Goal: Information Seeking & Learning: Learn about a topic

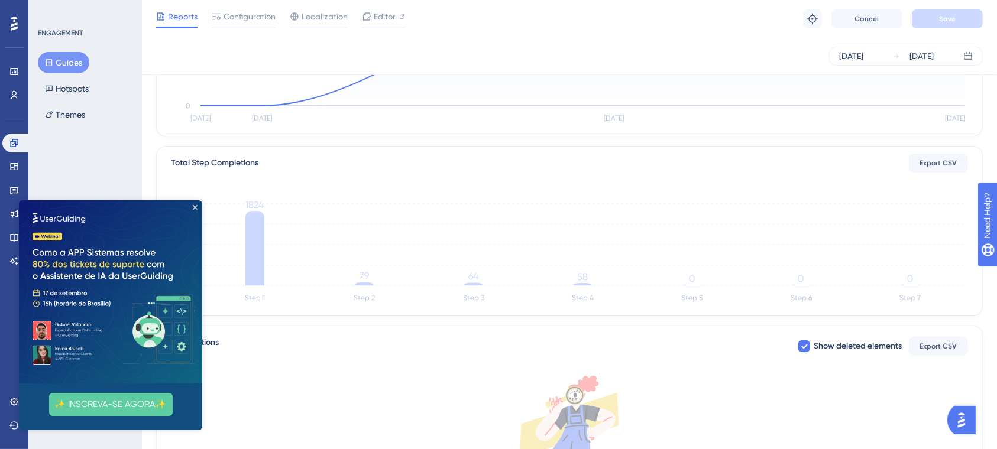
scroll to position [216, 0]
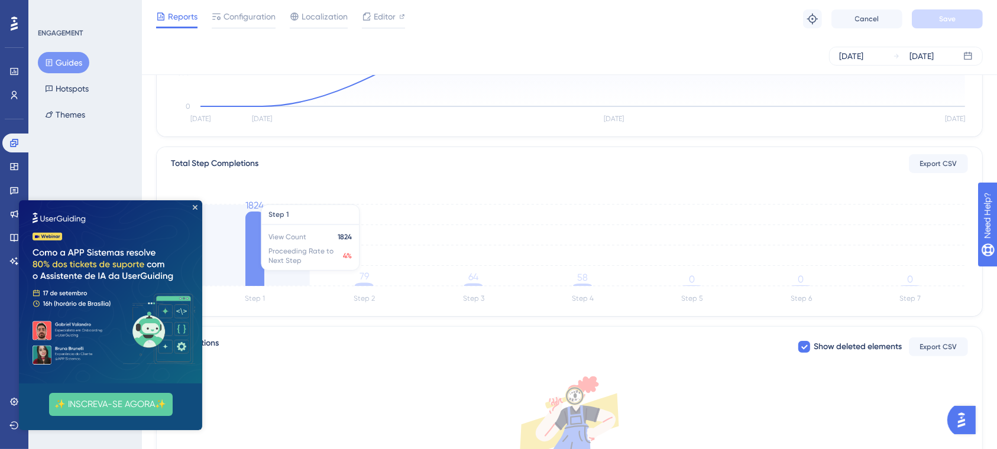
click at [258, 269] on icon at bounding box center [254, 249] width 19 height 75
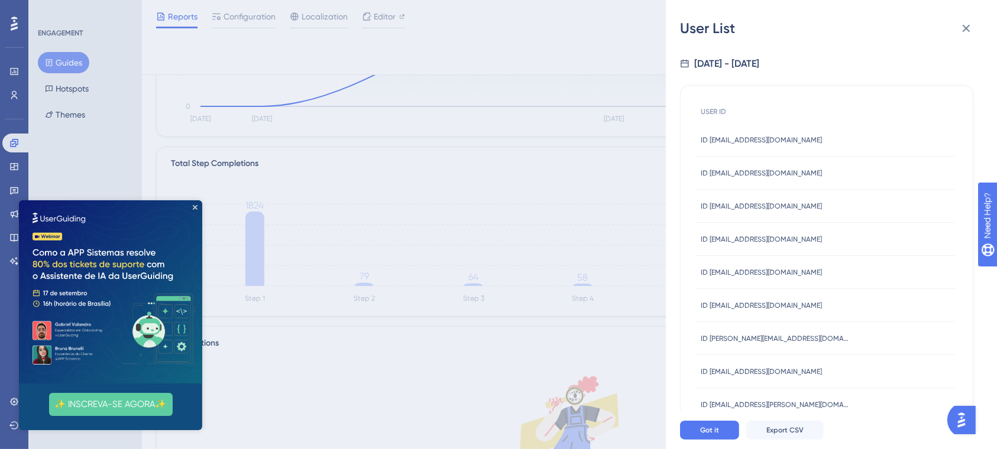
click at [421, 201] on div "User List 9/8/2025 - 9/11/2025 USER ID ID 1000motosvendas@gmail.com ID 1000moto…" at bounding box center [498, 224] width 997 height 449
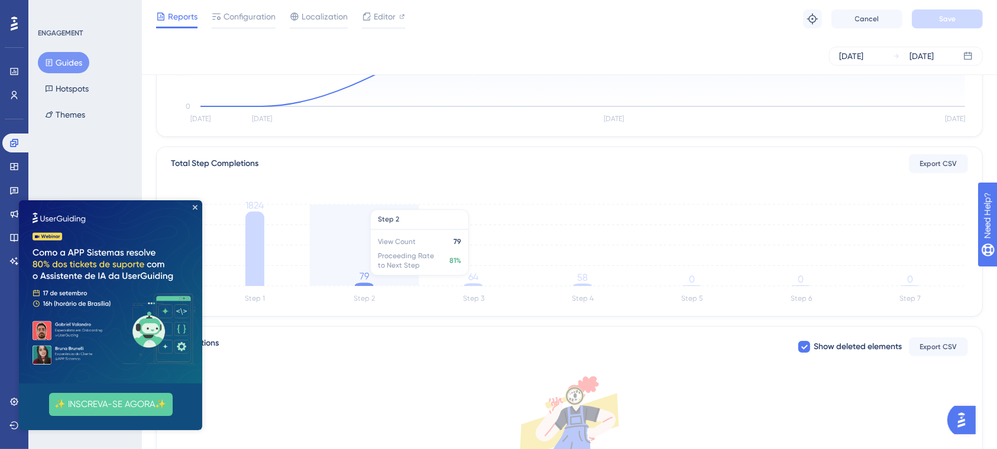
click at [362, 281] on tspan "79" at bounding box center [363, 276] width 9 height 11
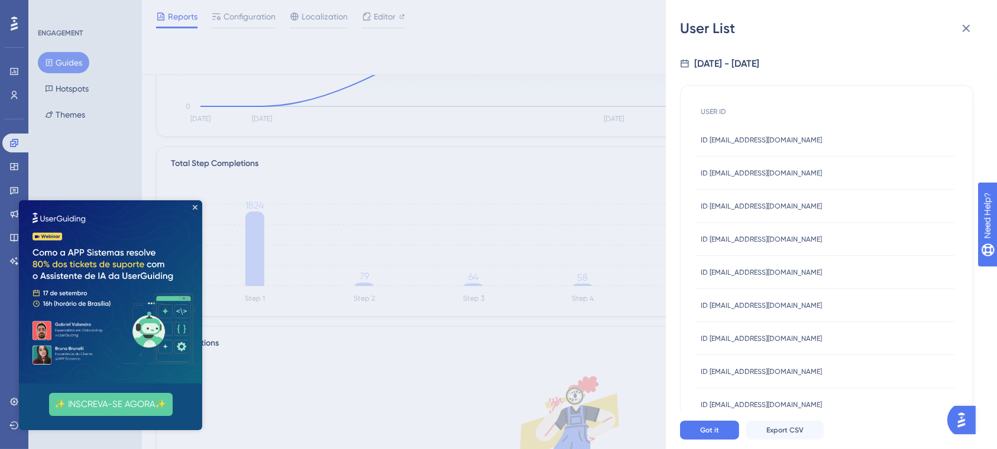
click at [508, 43] on div "User List 9/8/2025 - 9/11/2025 USER ID ID ENGENHEIROFABIOLEAL@GMAIL.COM ID ENGE…" at bounding box center [498, 224] width 997 height 449
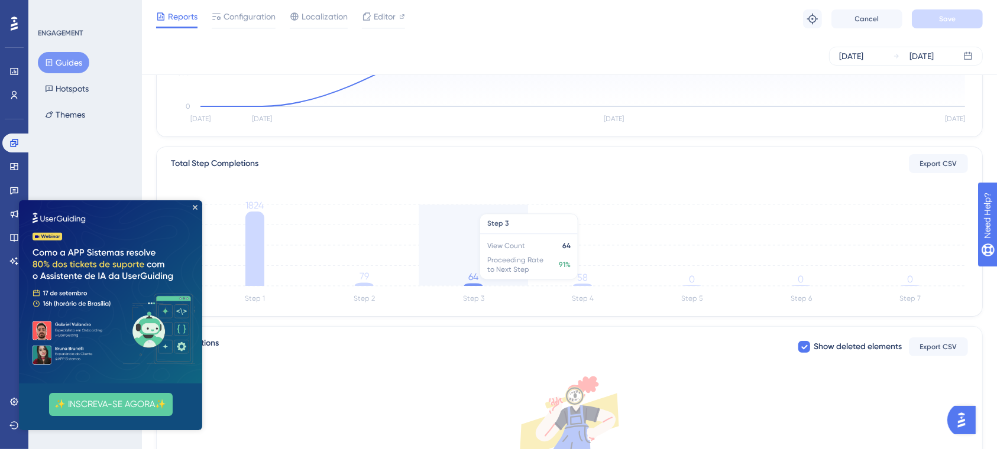
click at [473, 286] on icon at bounding box center [473, 285] width 19 height 2
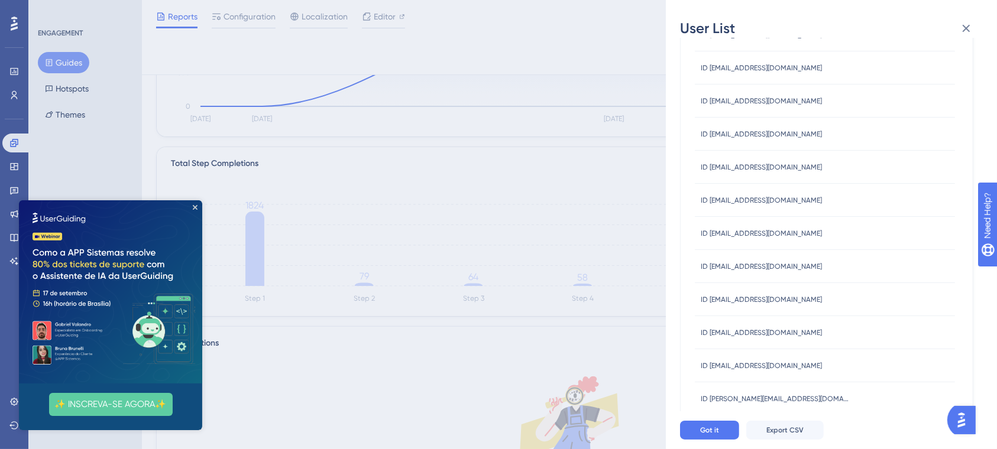
scroll to position [239, 0]
click at [500, 54] on div "User List 9/8/2025 - 9/11/2025 USER ID ID ENGENHEIROFABIOLEAL@GMAIL.COM ID ENGE…" at bounding box center [498, 224] width 997 height 449
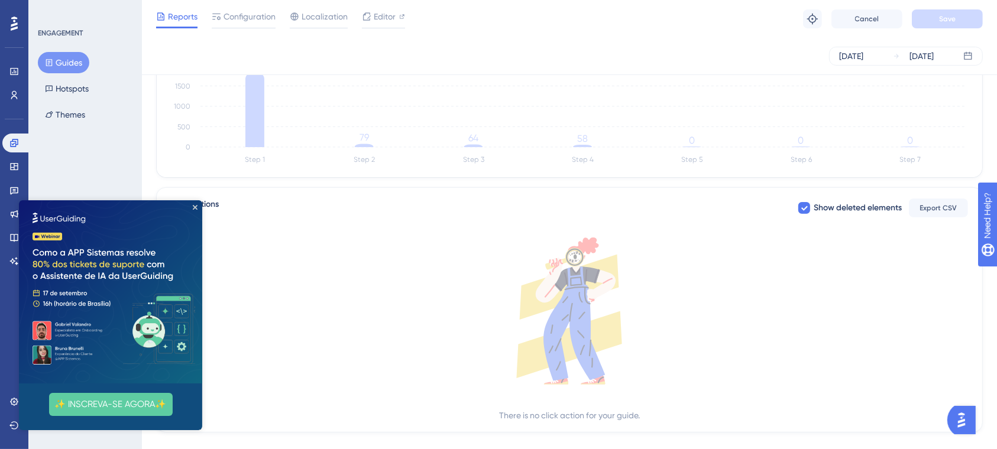
scroll to position [357, 0]
